Goal: Feedback & Contribution: Contribute content

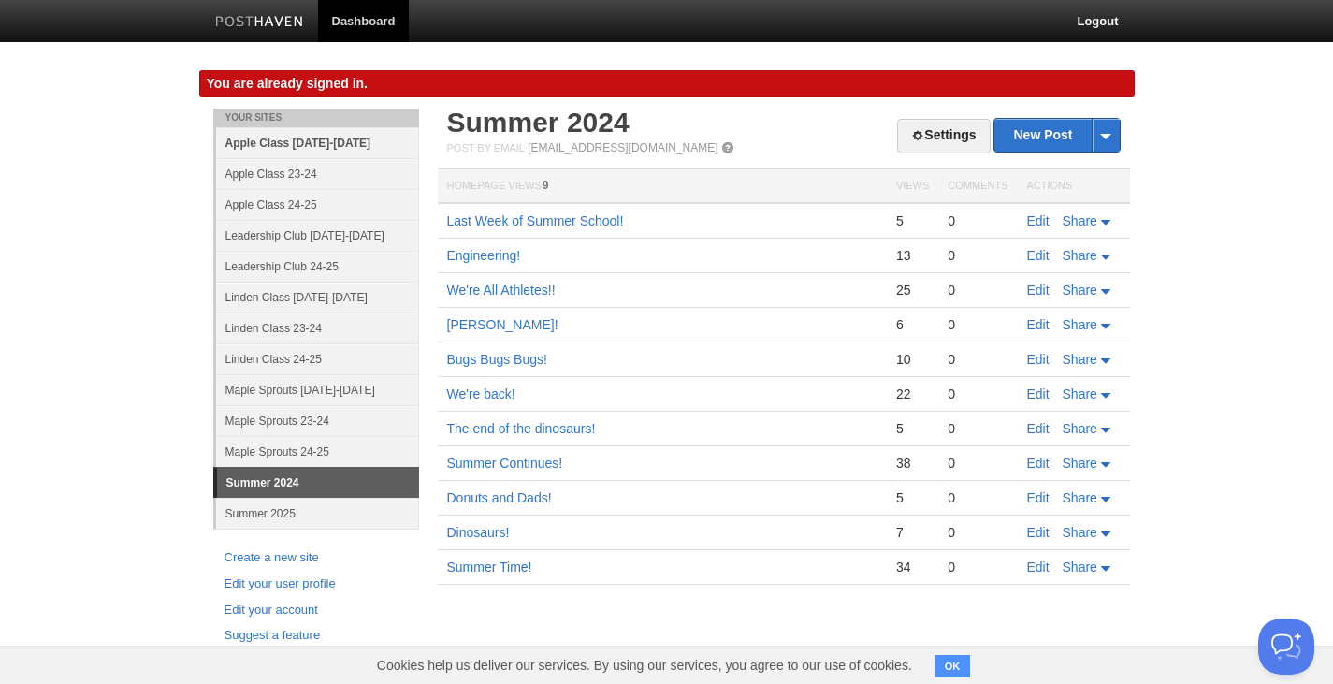
click at [285, 144] on link "Apple Class [DATE]-[DATE]" at bounding box center [317, 142] width 203 height 31
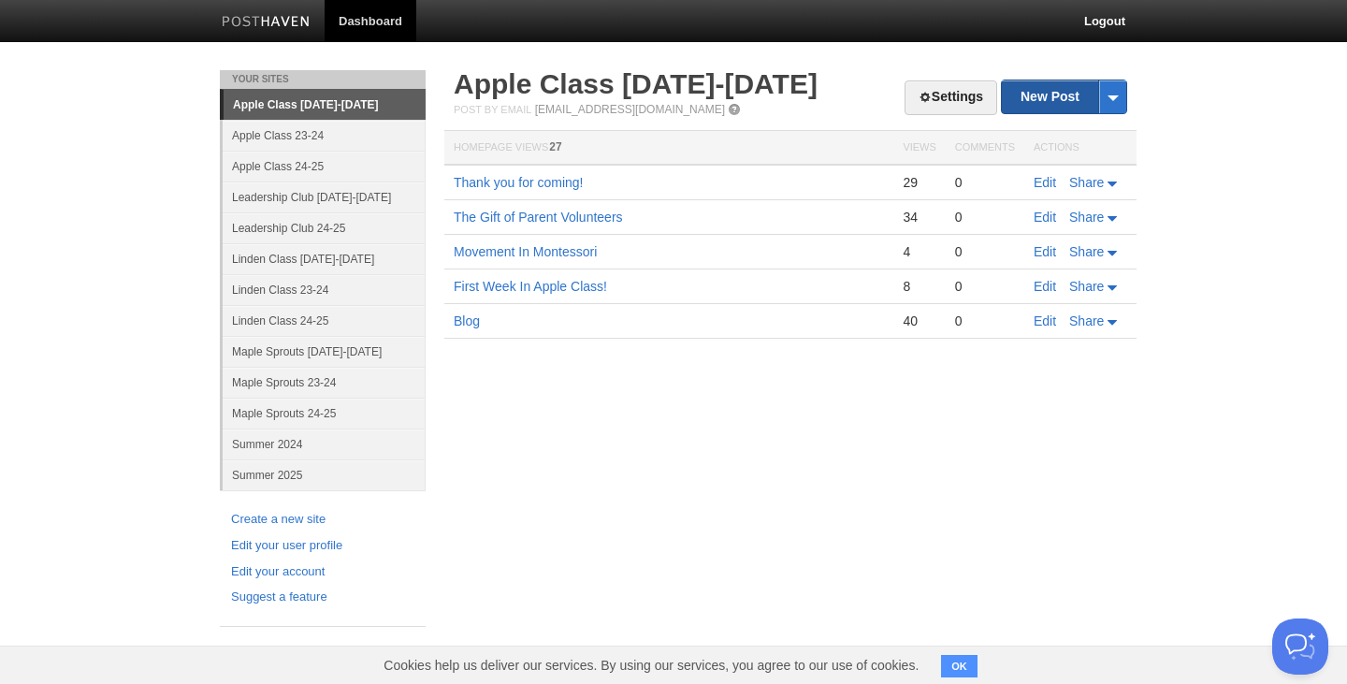
click at [1042, 95] on link "New Post" at bounding box center [1064, 96] width 124 height 33
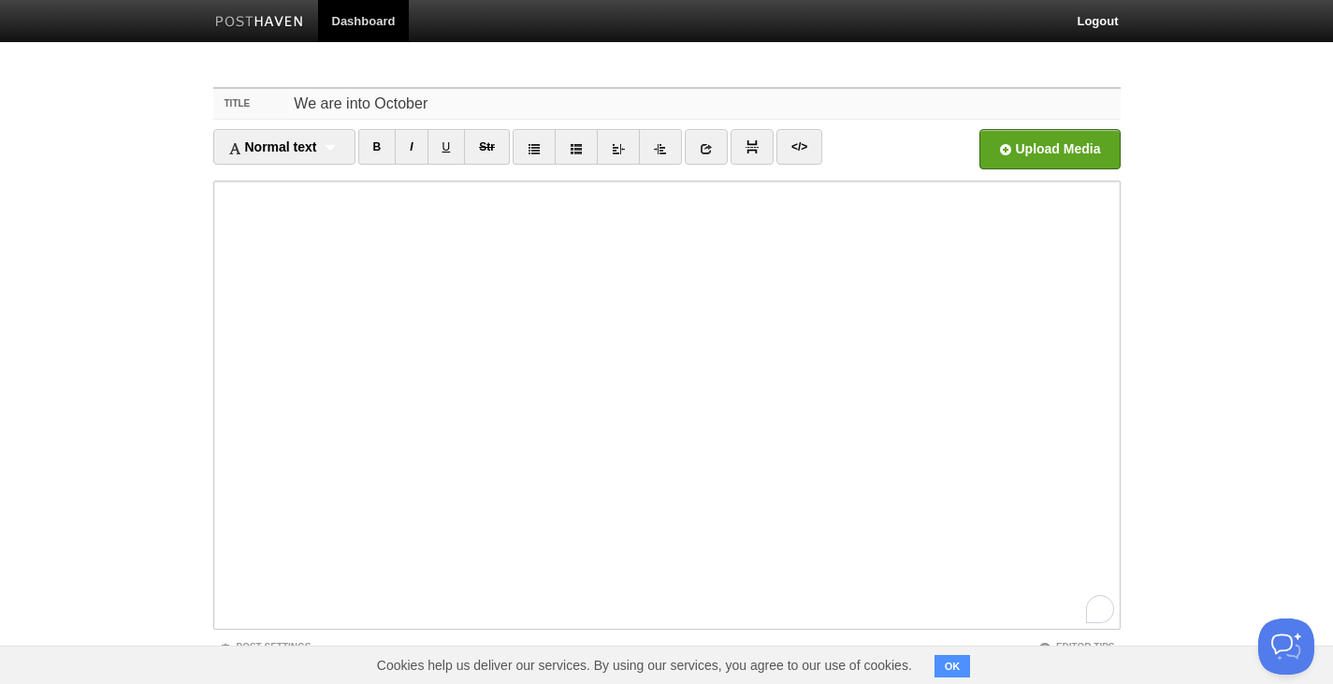
click at [431, 104] on input "We are into October" at bounding box center [703, 104] width 831 height 30
click at [481, 108] on input "We are into October!" at bounding box center [703, 104] width 831 height 30
click at [480, 103] on input "We are into October!" at bounding box center [703, 104] width 831 height 30
click at [480, 101] on input "We are into October!" at bounding box center [703, 104] width 831 height 30
click at [478, 98] on input "We are into October!" at bounding box center [703, 104] width 831 height 30
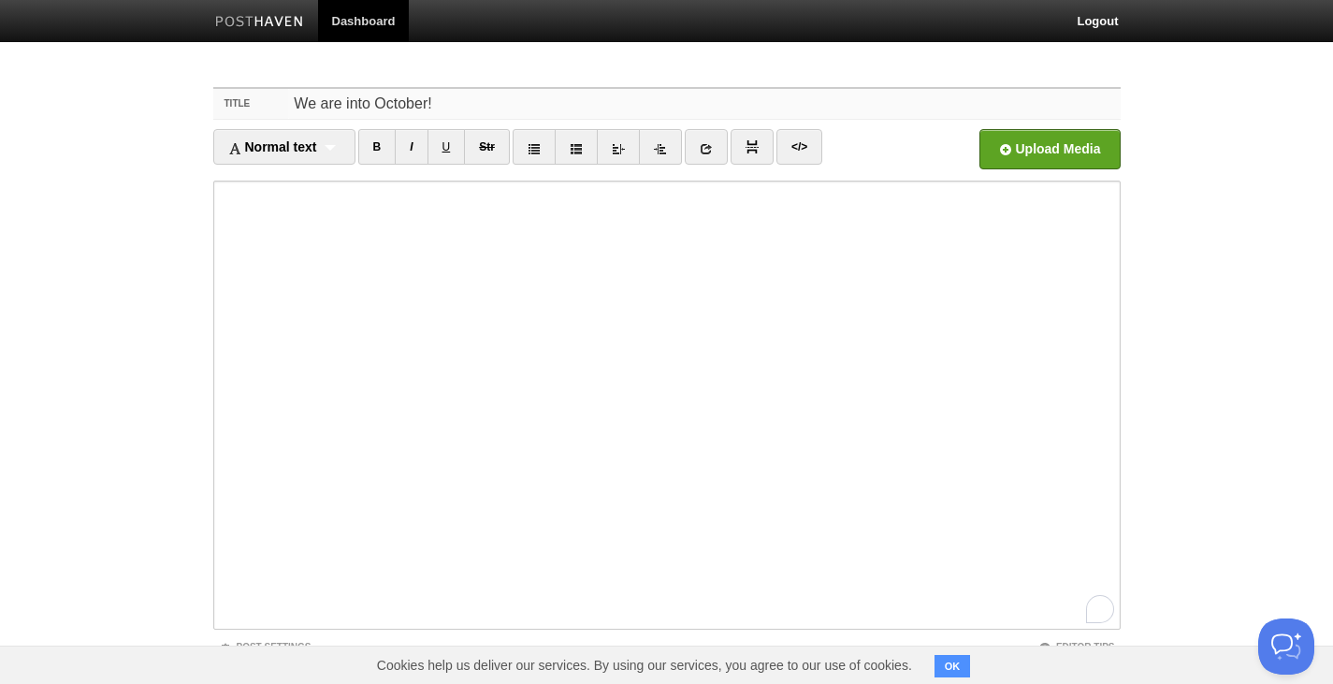
drag, startPoint x: 478, startPoint y: 97, endPoint x: 165, endPoint y: 96, distance: 313.3
click at [165, 96] on body "Dashboard Logout Your Sites Apple Class 2025-2026 Apple Class 23-24 Apple Class…" at bounding box center [666, 395] width 1333 height 791
paste input "Thank you for a Wonderful Fall Outing"
type input "Thank you for a Wonderful Fall Outing!"
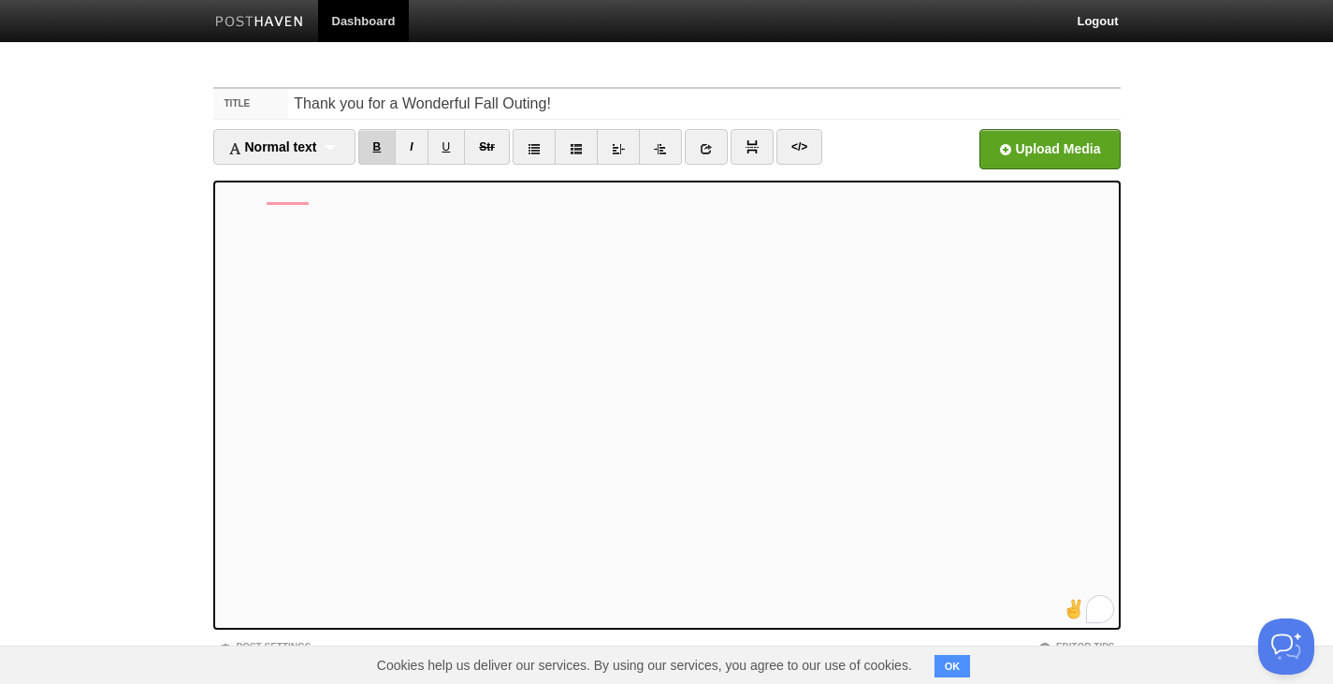
click at [382, 144] on link "B" at bounding box center [377, 147] width 38 height 36
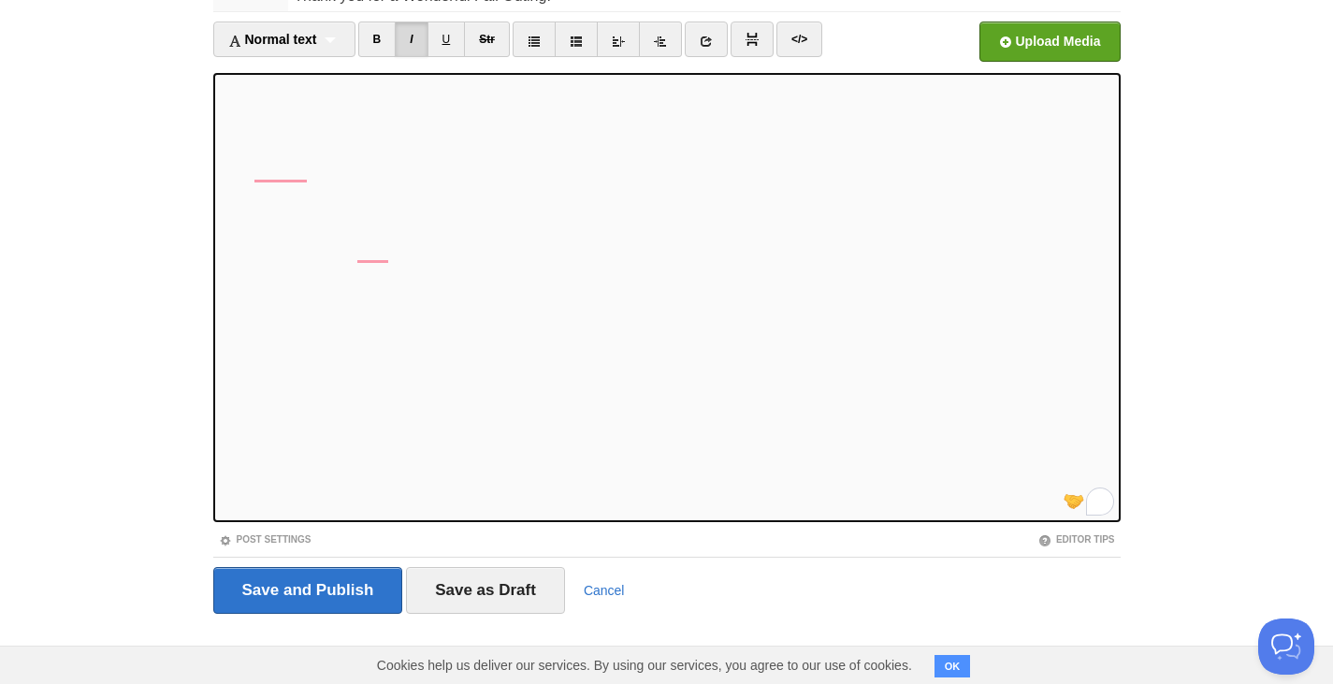
scroll to position [885, 0]
click at [410, 36] on link "I" at bounding box center [411, 40] width 33 height 36
click at [374, 31] on link "B" at bounding box center [377, 40] width 38 height 36
click at [389, 46] on link "B" at bounding box center [377, 40] width 38 height 36
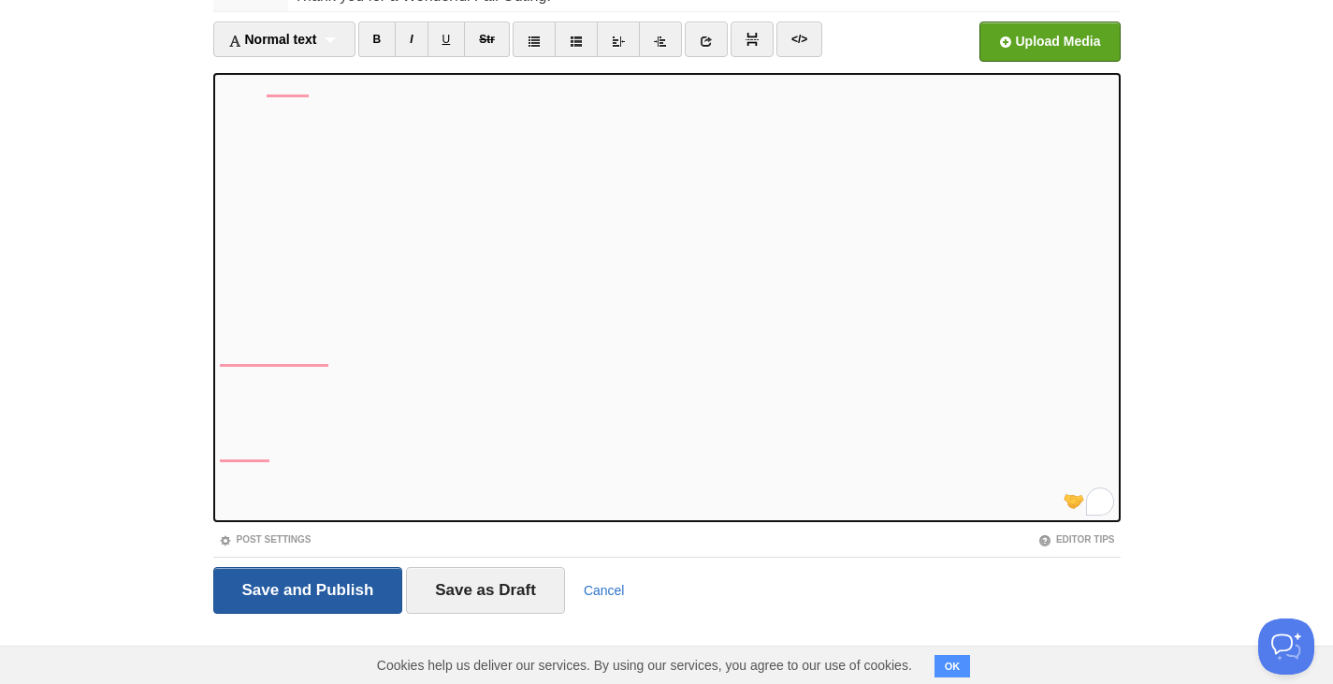
click at [286, 589] on input "Save and Publish" at bounding box center [308, 590] width 190 height 47
